Goal: Task Accomplishment & Management: Use online tool/utility

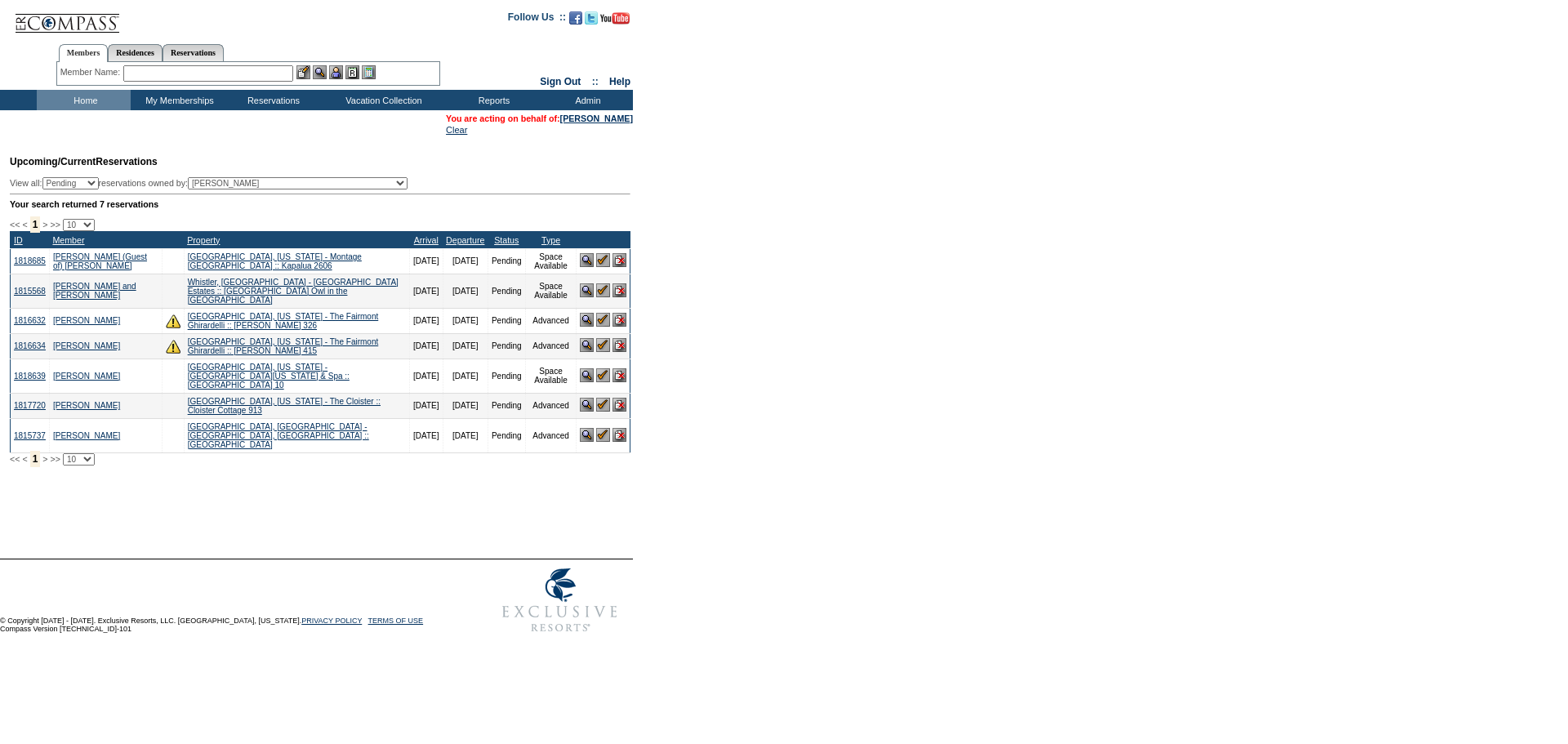
click at [606, 267] on img at bounding box center [603, 260] width 14 height 14
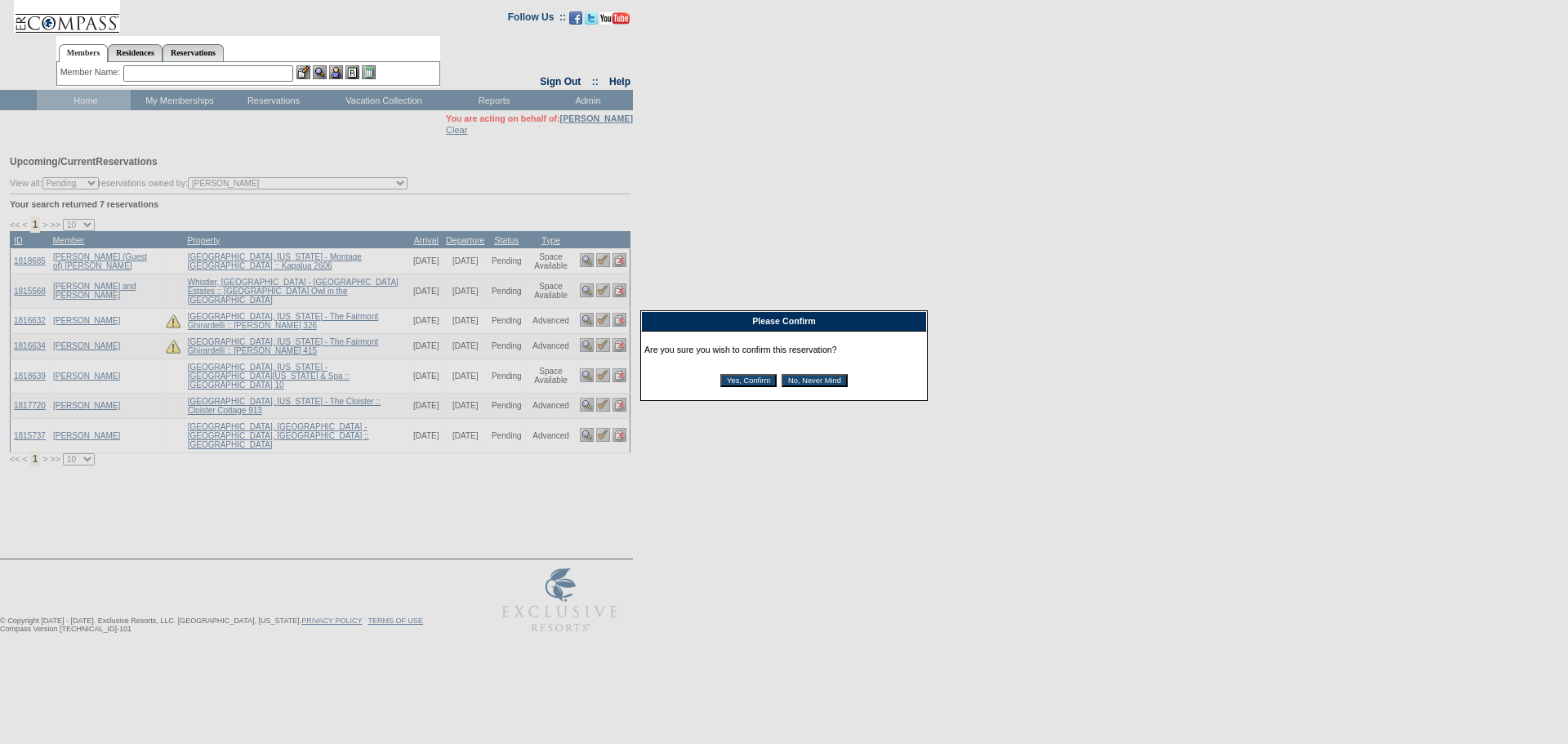
click at [742, 386] on input "Yes, Confirm" at bounding box center [748, 381] width 57 height 13
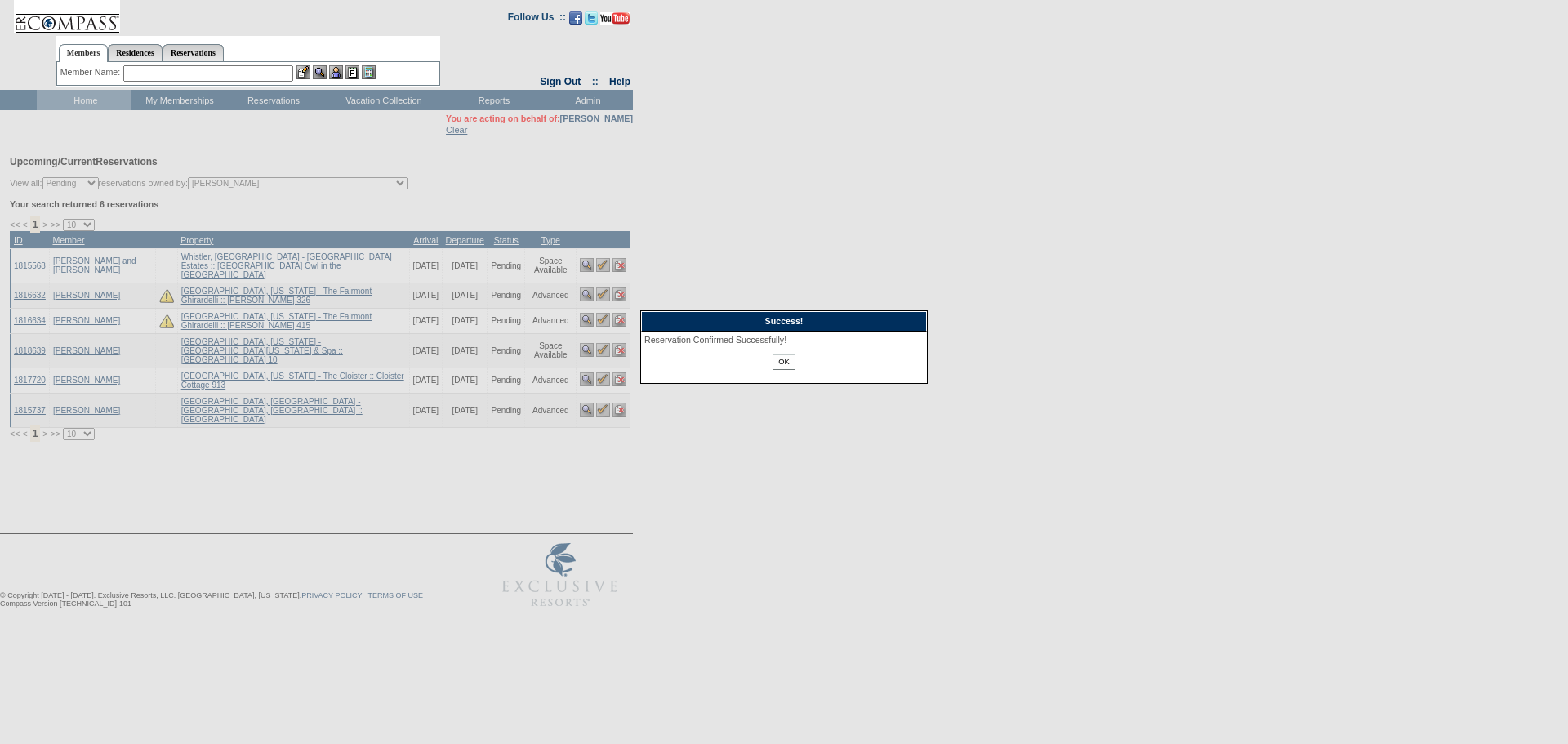
click at [786, 368] on input "OK" at bounding box center [784, 362] width 22 height 16
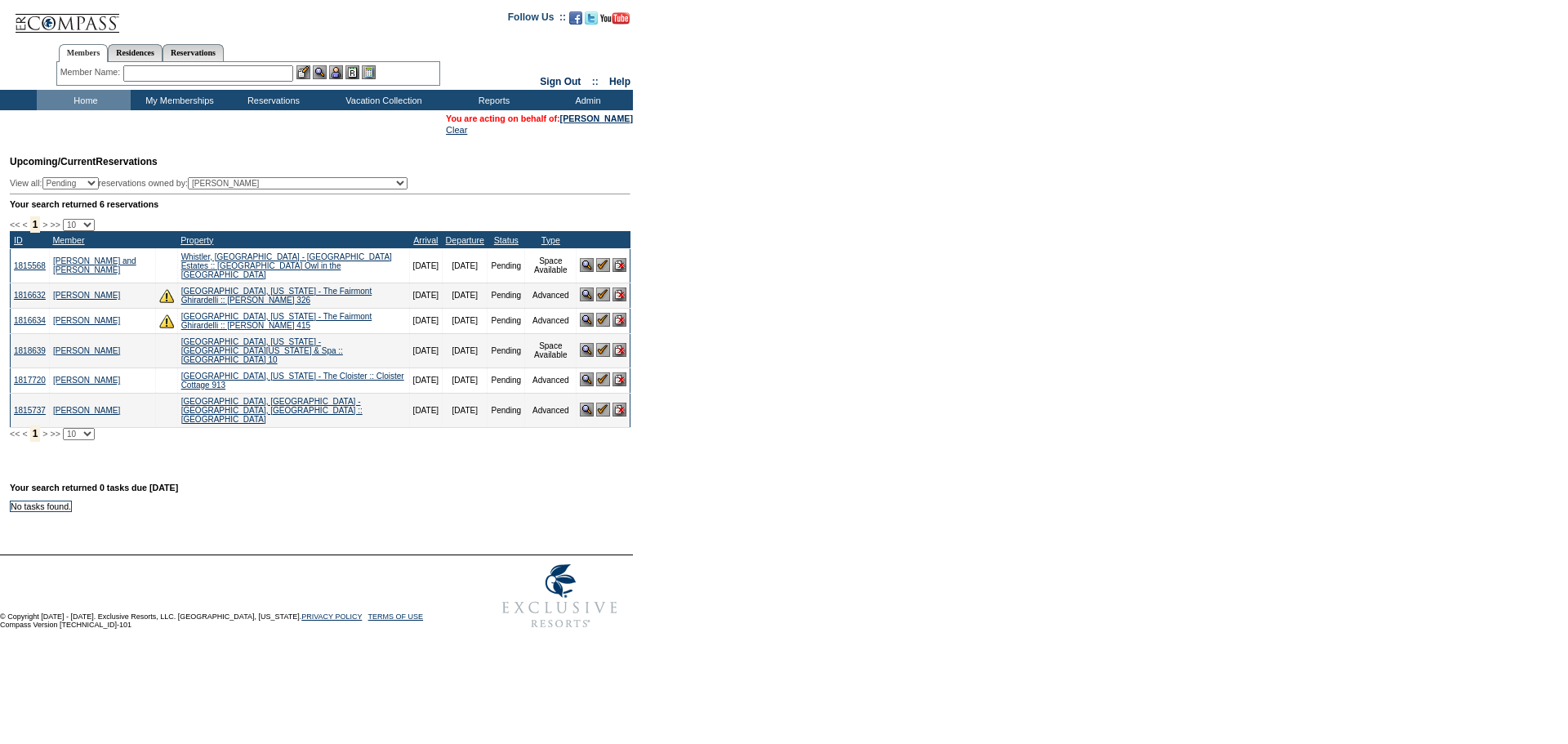
click at [266, 75] on input "text" at bounding box center [208, 74] width 170 height 16
click at [615, 403] on img at bounding box center [619, 409] width 14 height 14
